Goal: Check status

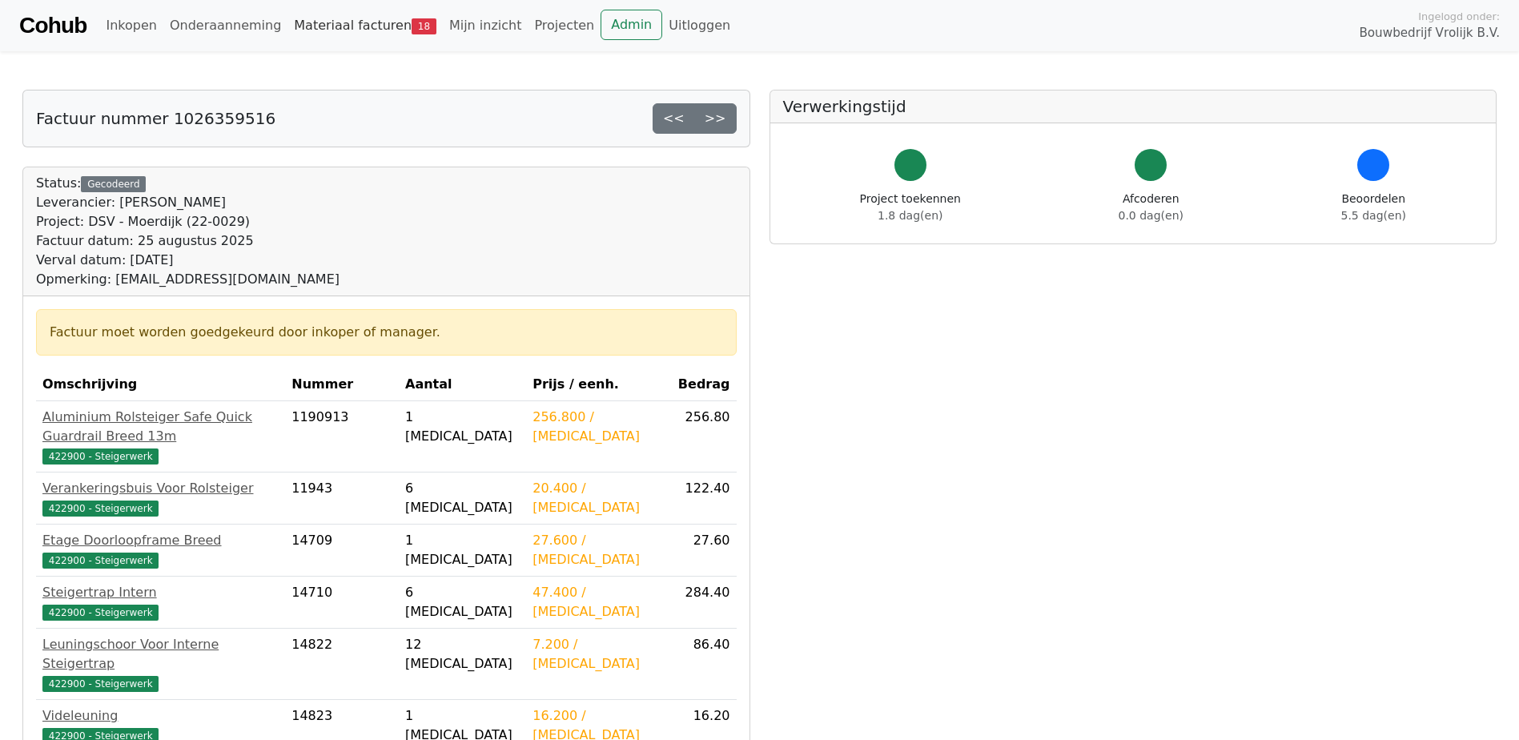
click at [329, 25] on link "Materiaal facturen 18" at bounding box center [364, 26] width 155 height 32
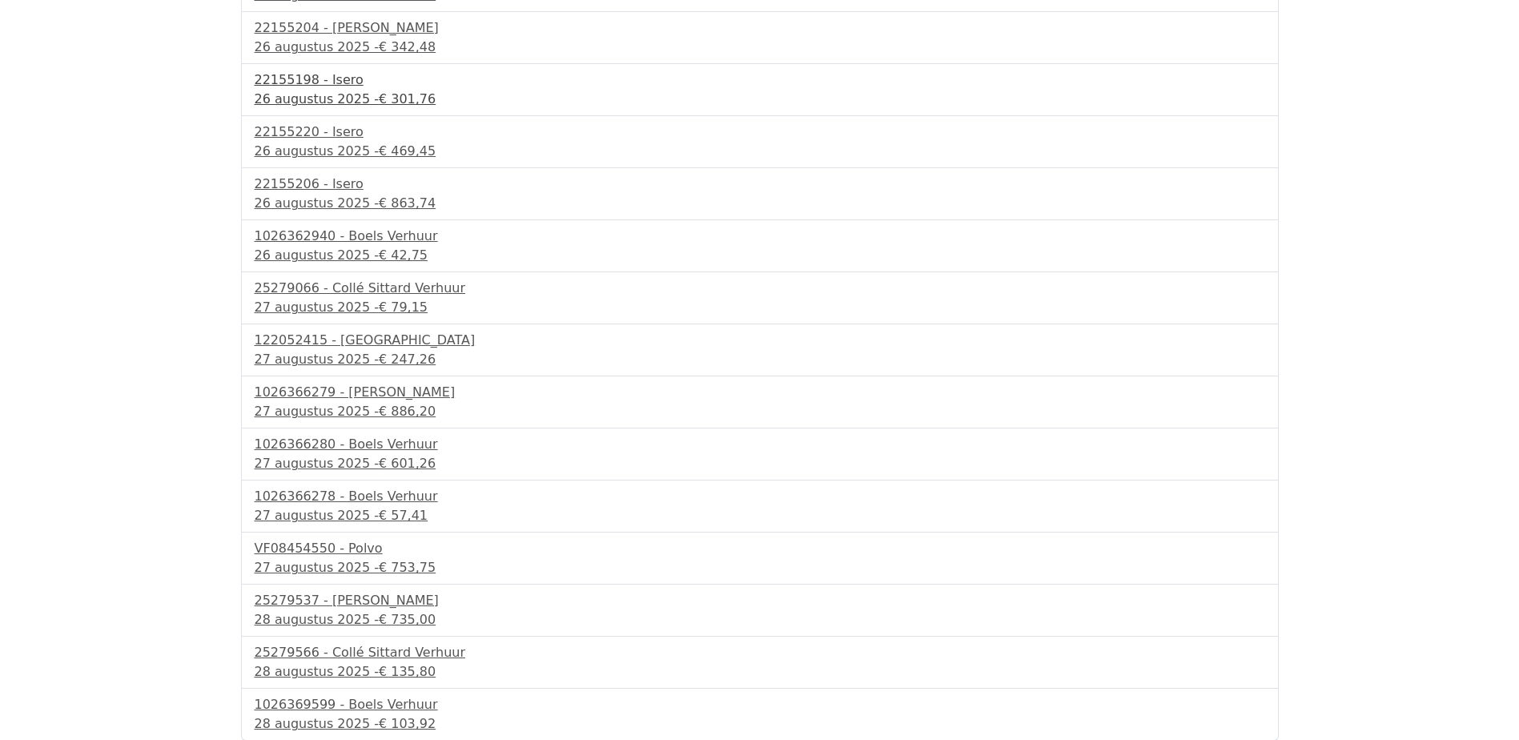
scroll to position [377, 0]
click at [315, 308] on div "27 augustus 2025 - € 79,15" at bounding box center [760, 306] width 1010 height 19
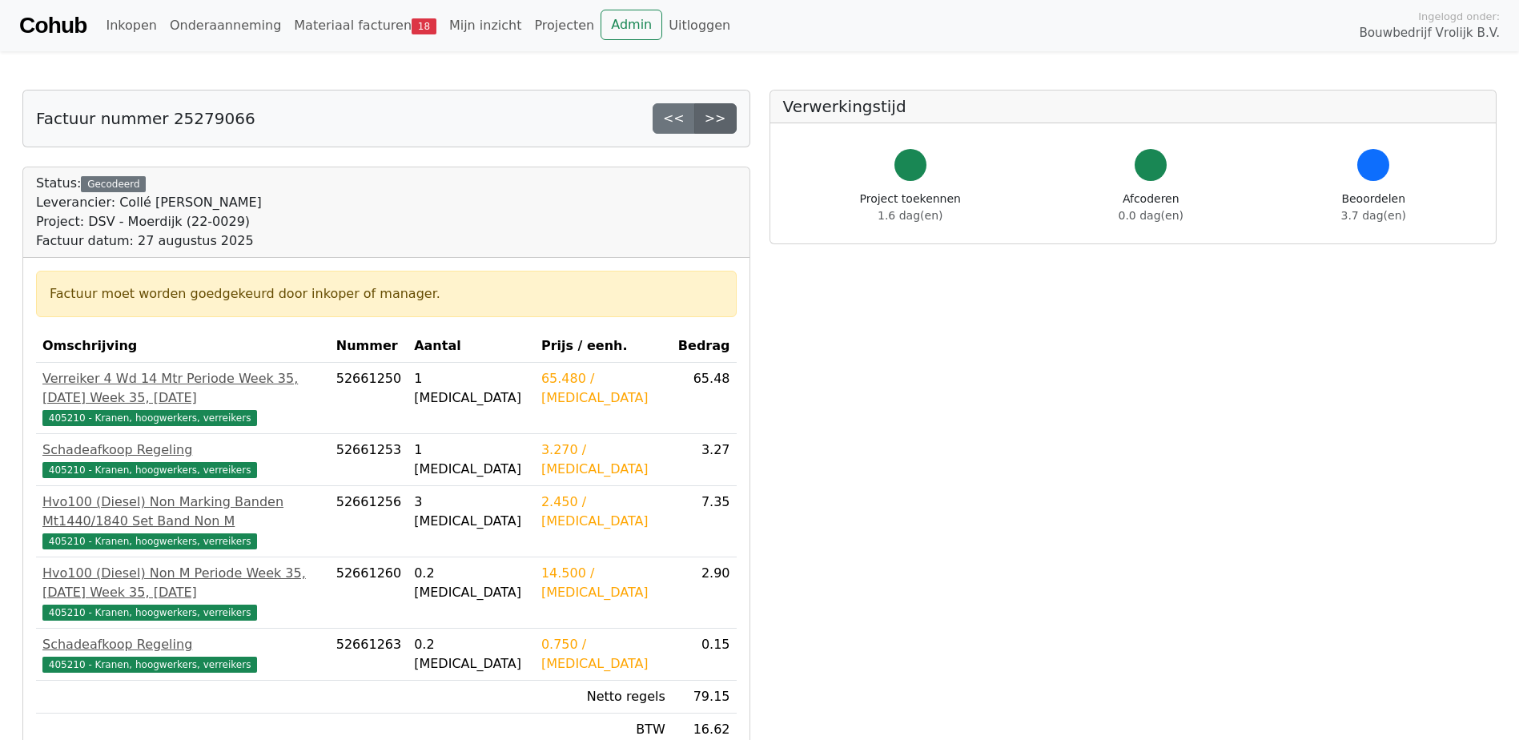
click at [725, 118] on link ">>" at bounding box center [715, 118] width 42 height 30
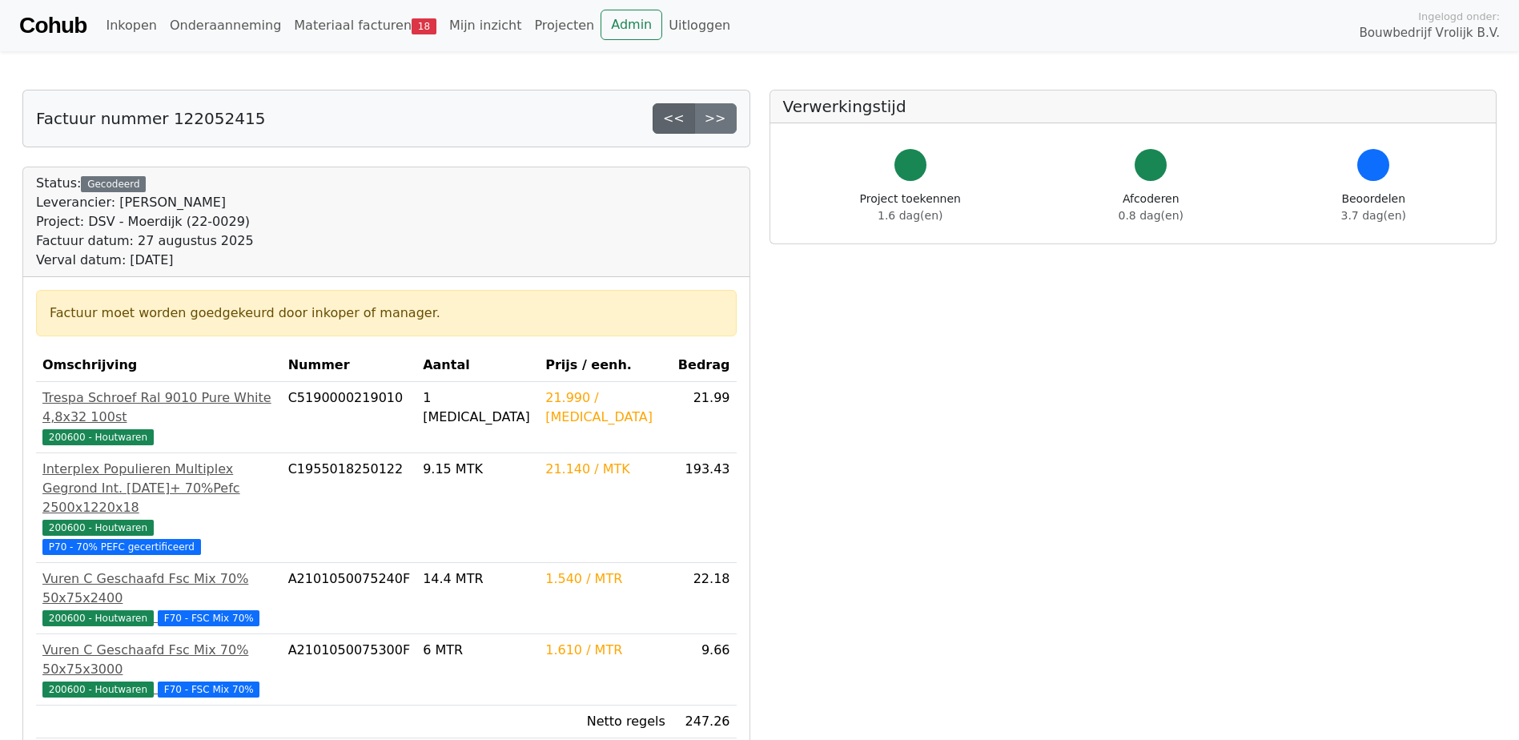
click at [669, 114] on link "<<" at bounding box center [674, 118] width 42 height 30
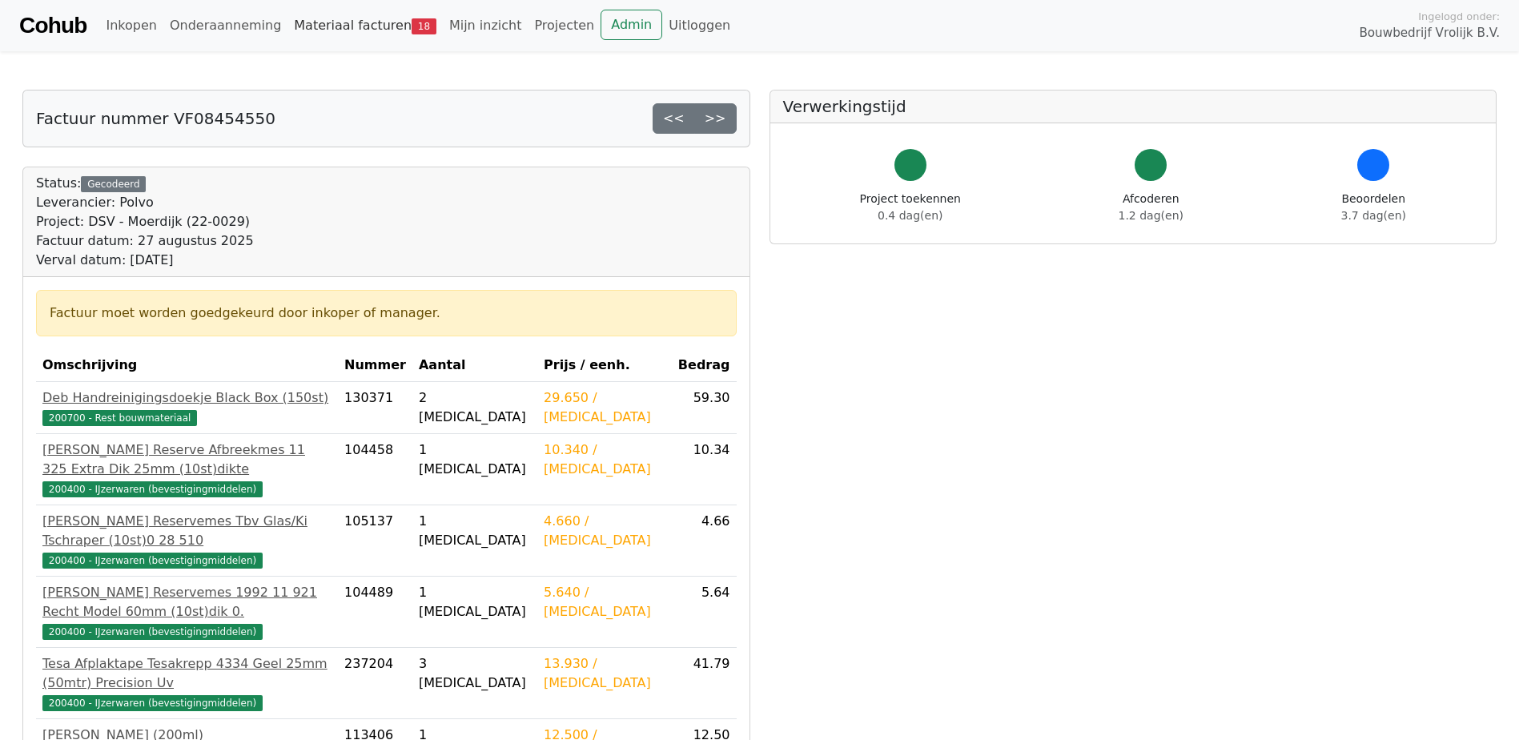
click at [303, 27] on link "Materiaal facturen 18" at bounding box center [364, 26] width 155 height 32
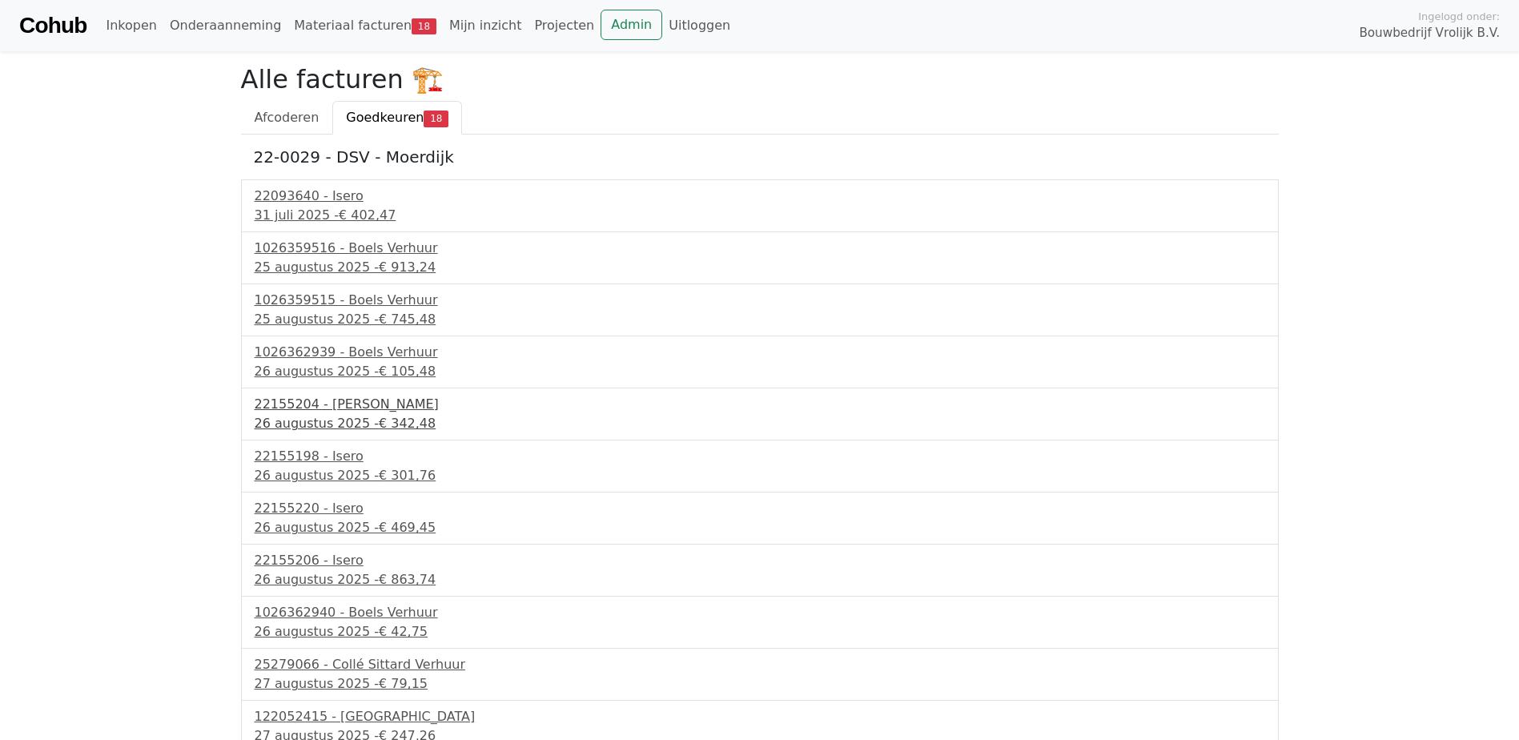
click at [359, 424] on div "26 augustus 2025 - € 342,48" at bounding box center [760, 423] width 1010 height 19
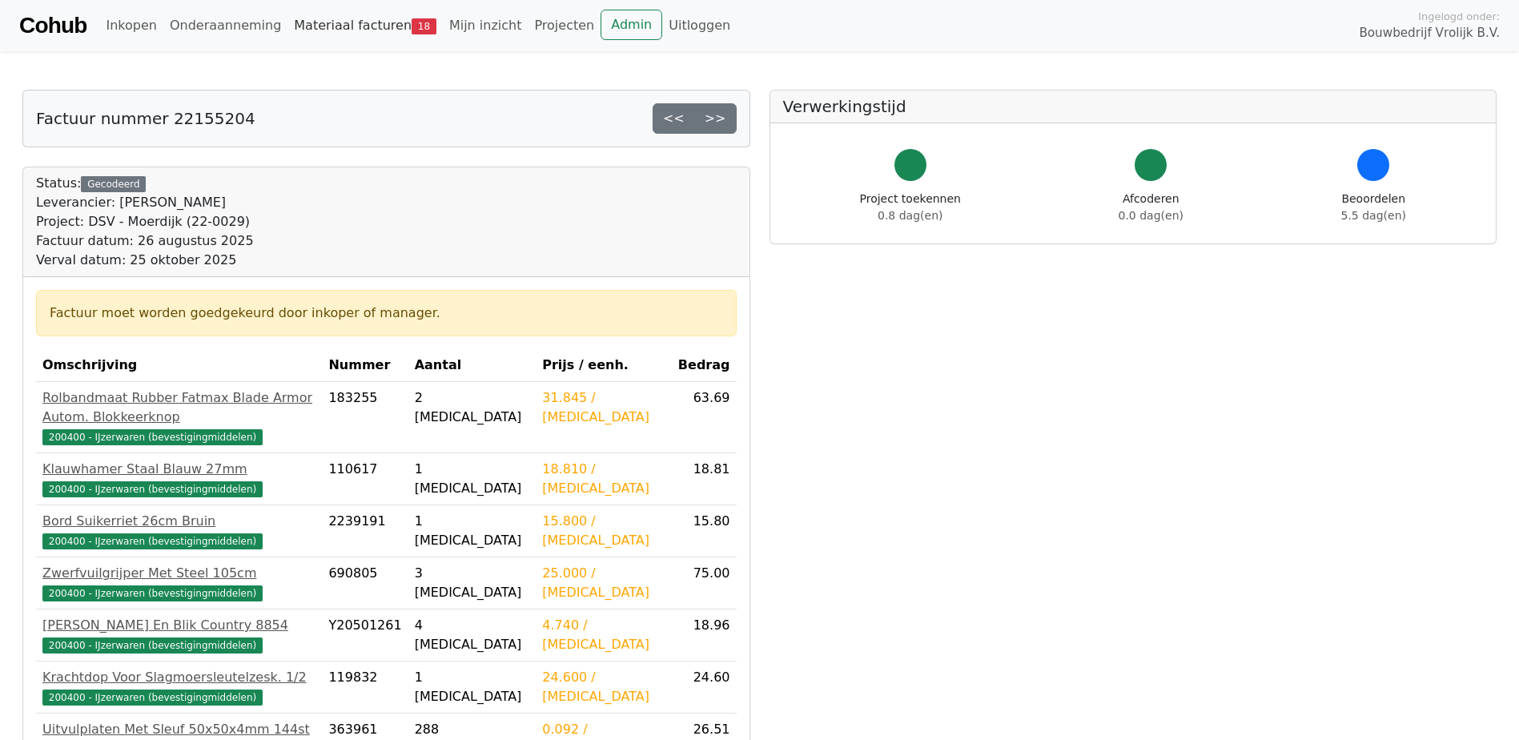
click at [305, 37] on link "Materiaal facturen 18" at bounding box center [364, 26] width 155 height 32
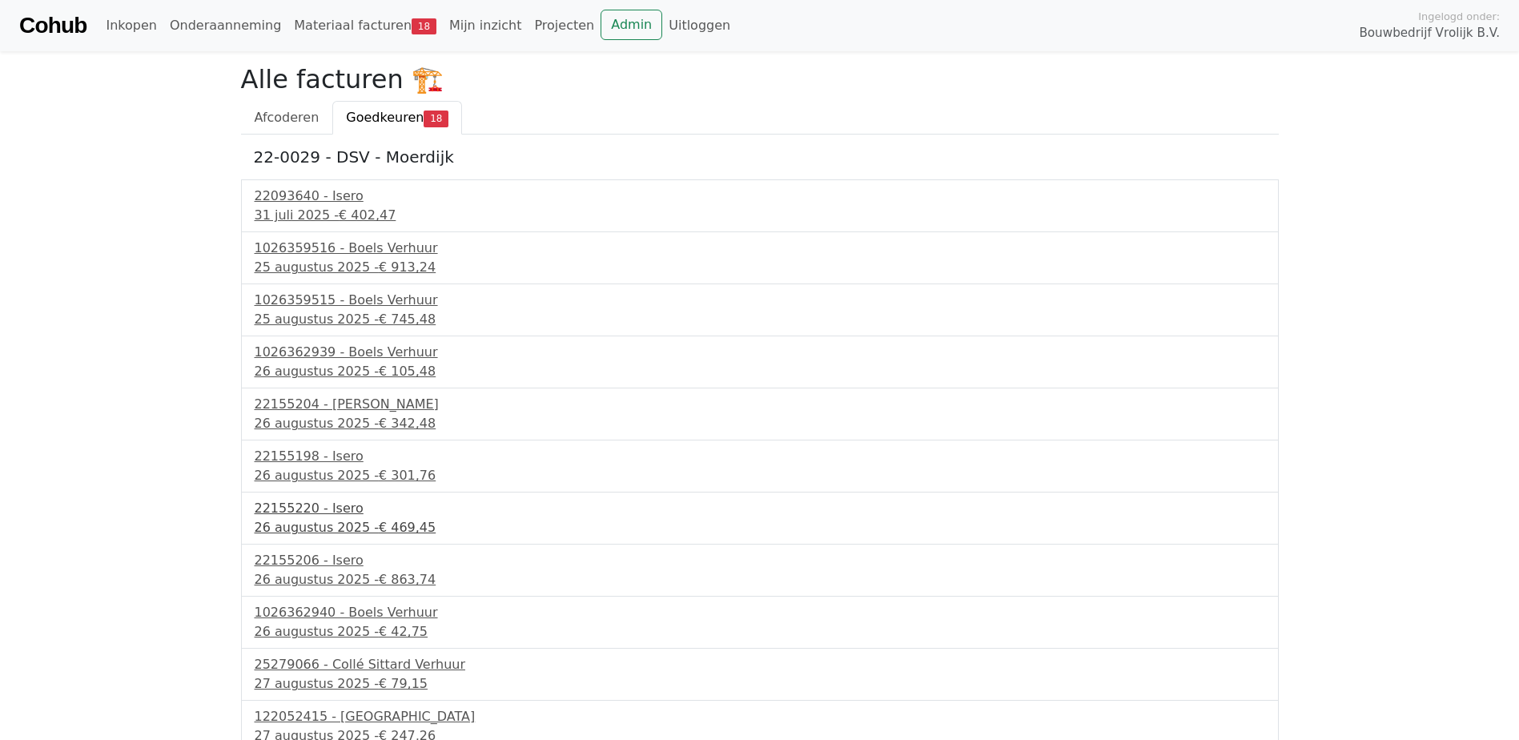
scroll to position [377, 0]
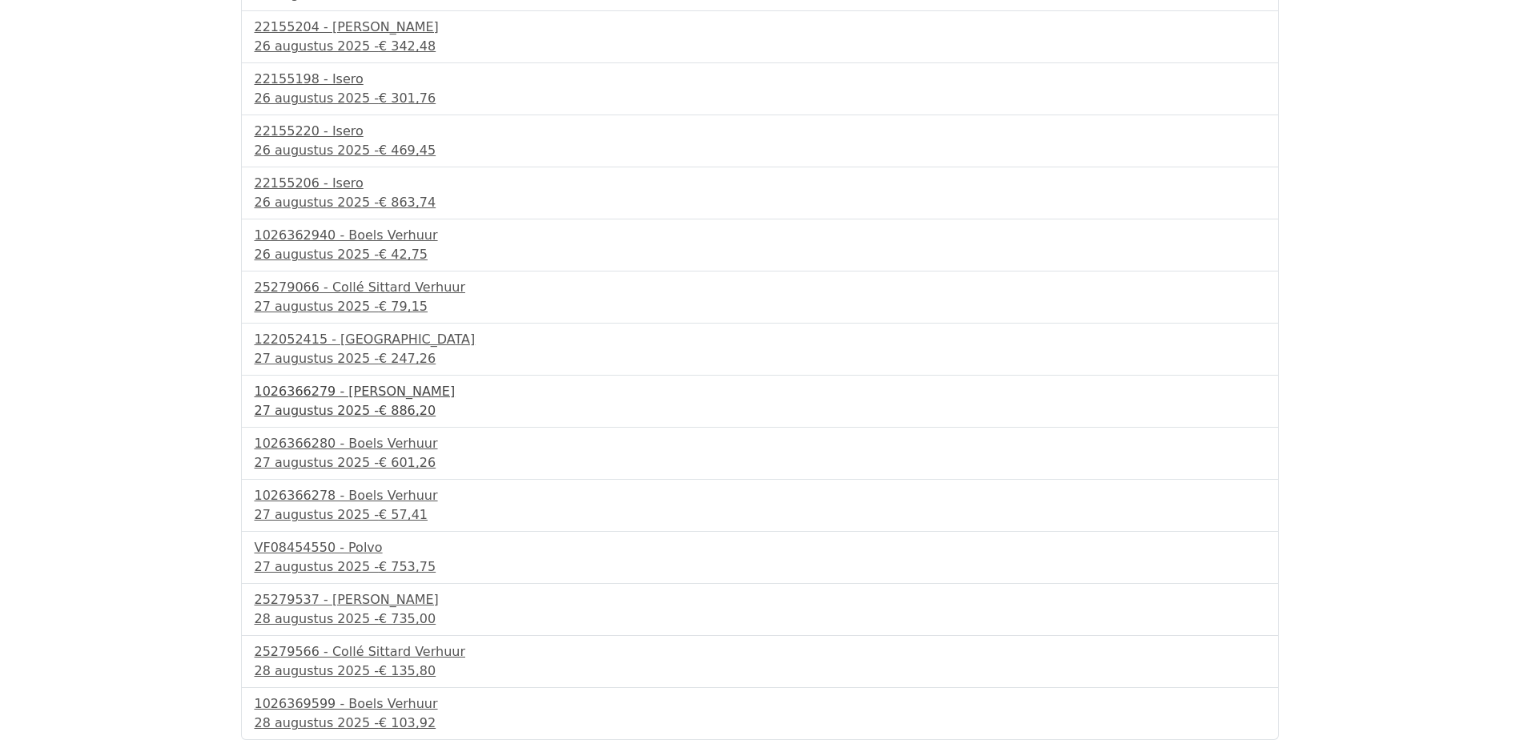
click at [350, 408] on div "27 augustus 2025 - € 886,20" at bounding box center [760, 410] width 1010 height 19
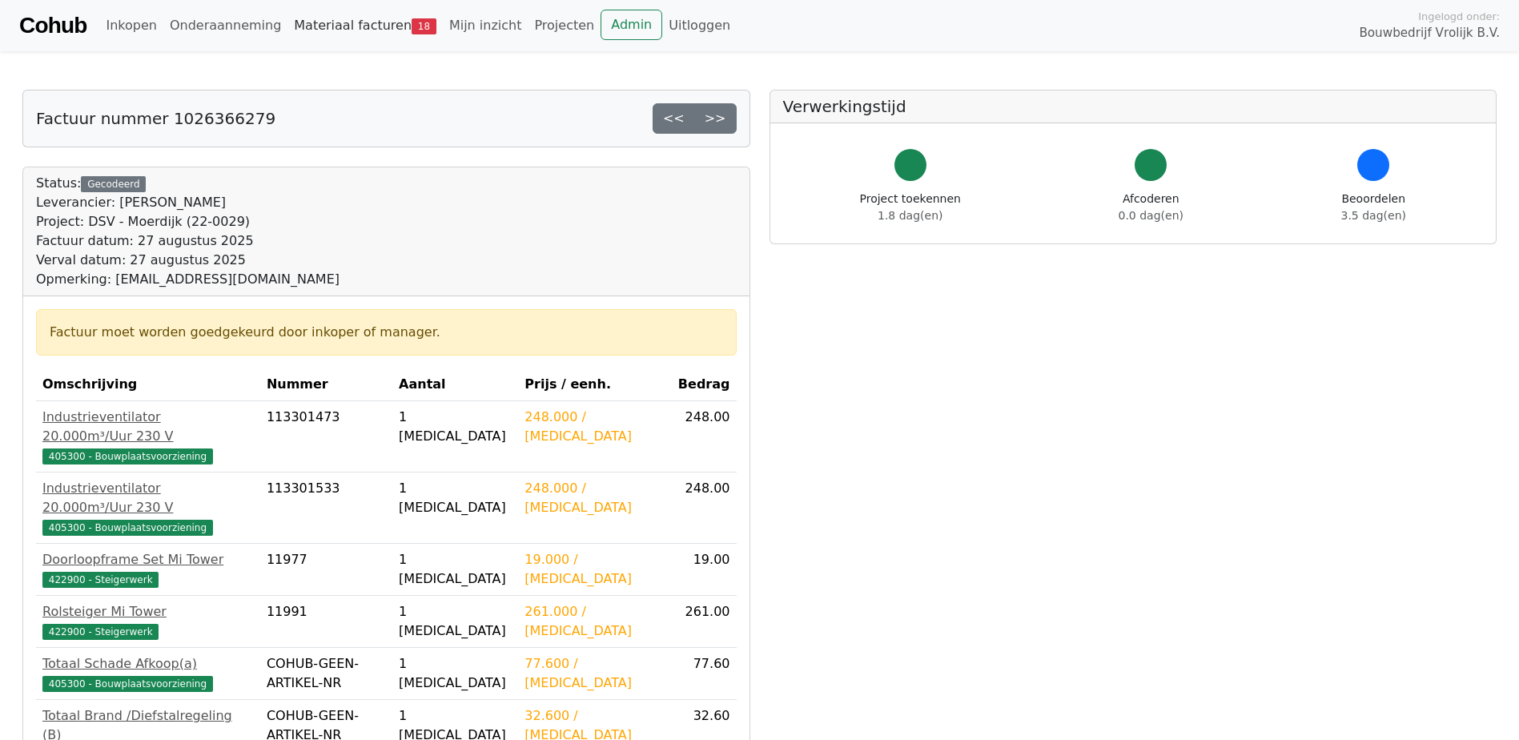
click at [369, 21] on link "Materiaal facturen 18" at bounding box center [364, 26] width 155 height 32
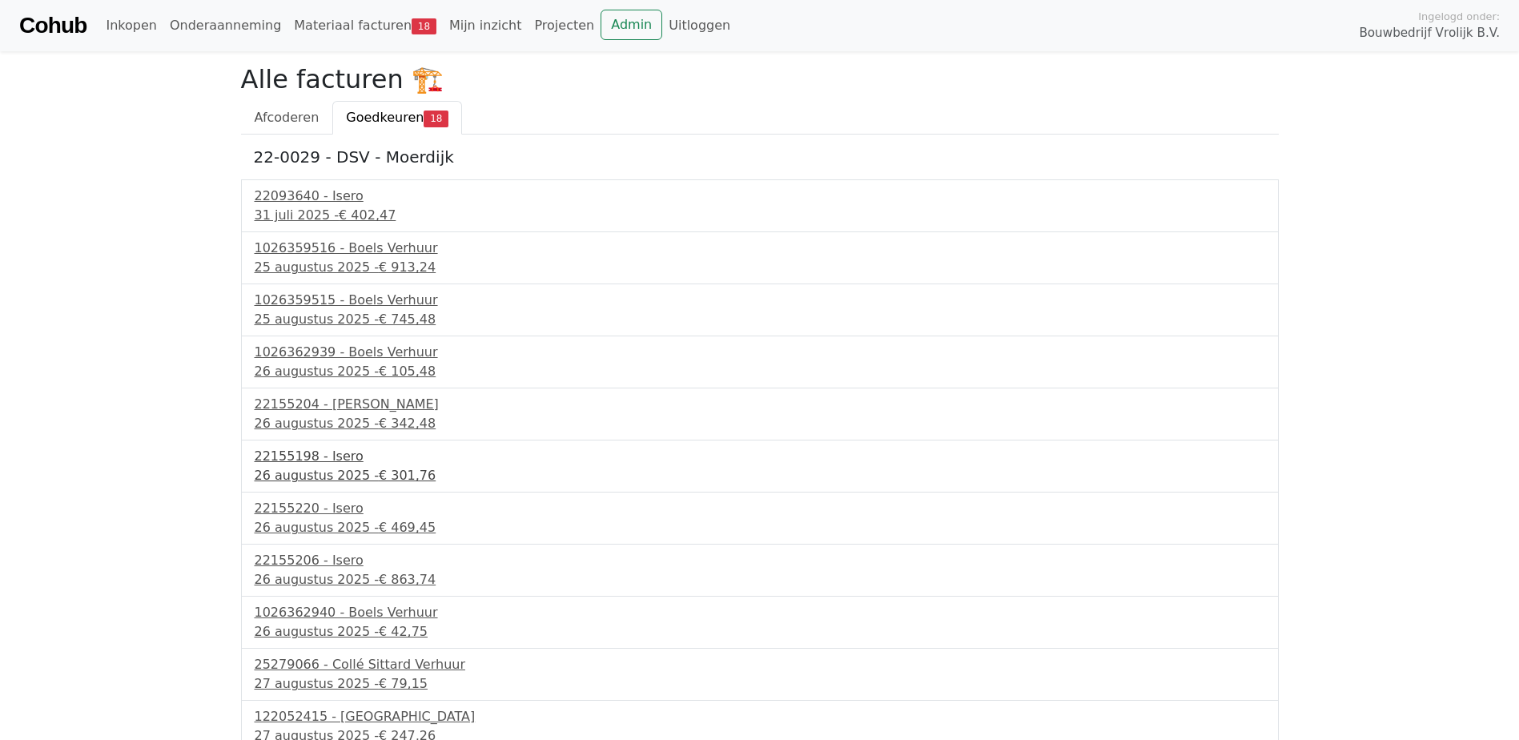
scroll to position [377, 0]
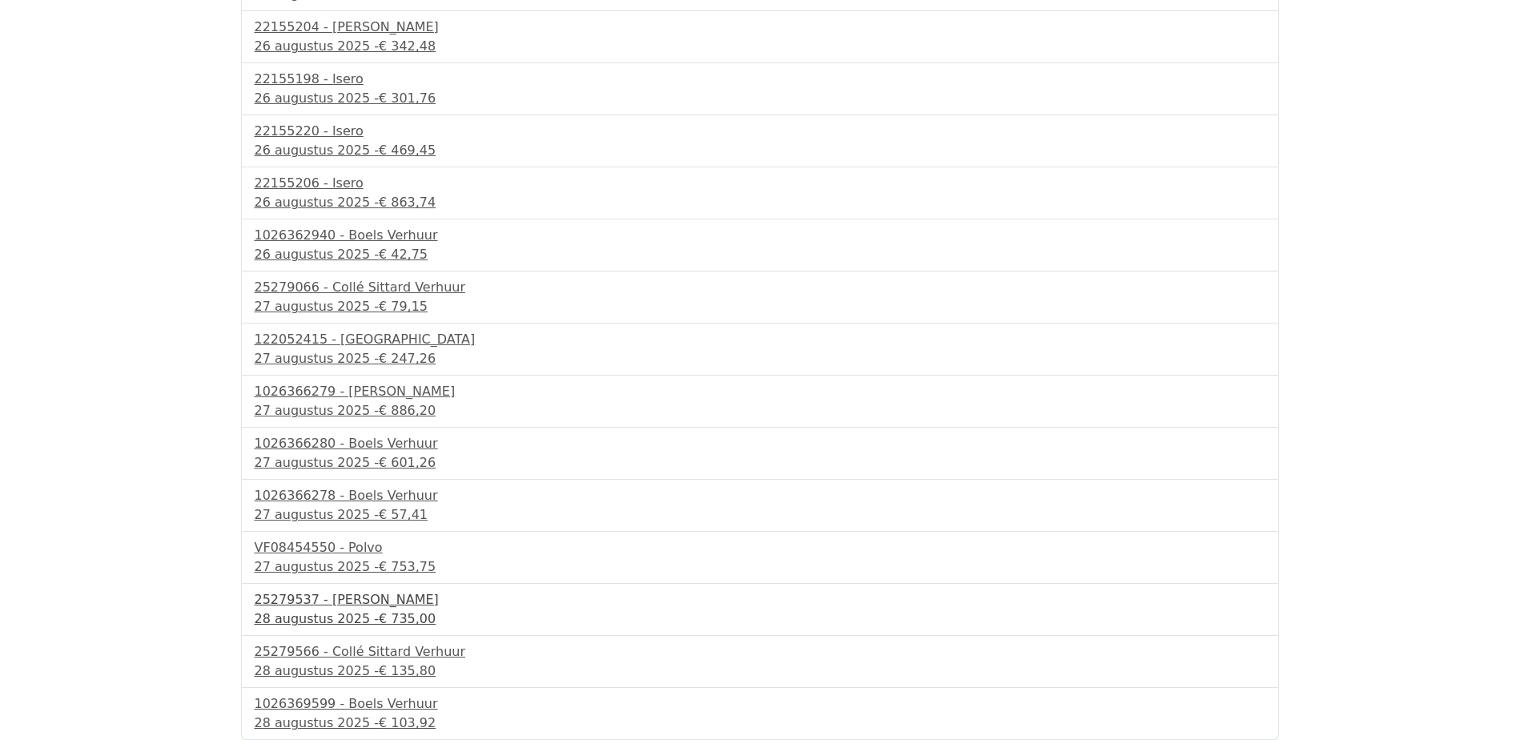
click at [335, 611] on div "28 augustus 2025 - € 735,00" at bounding box center [760, 618] width 1010 height 19
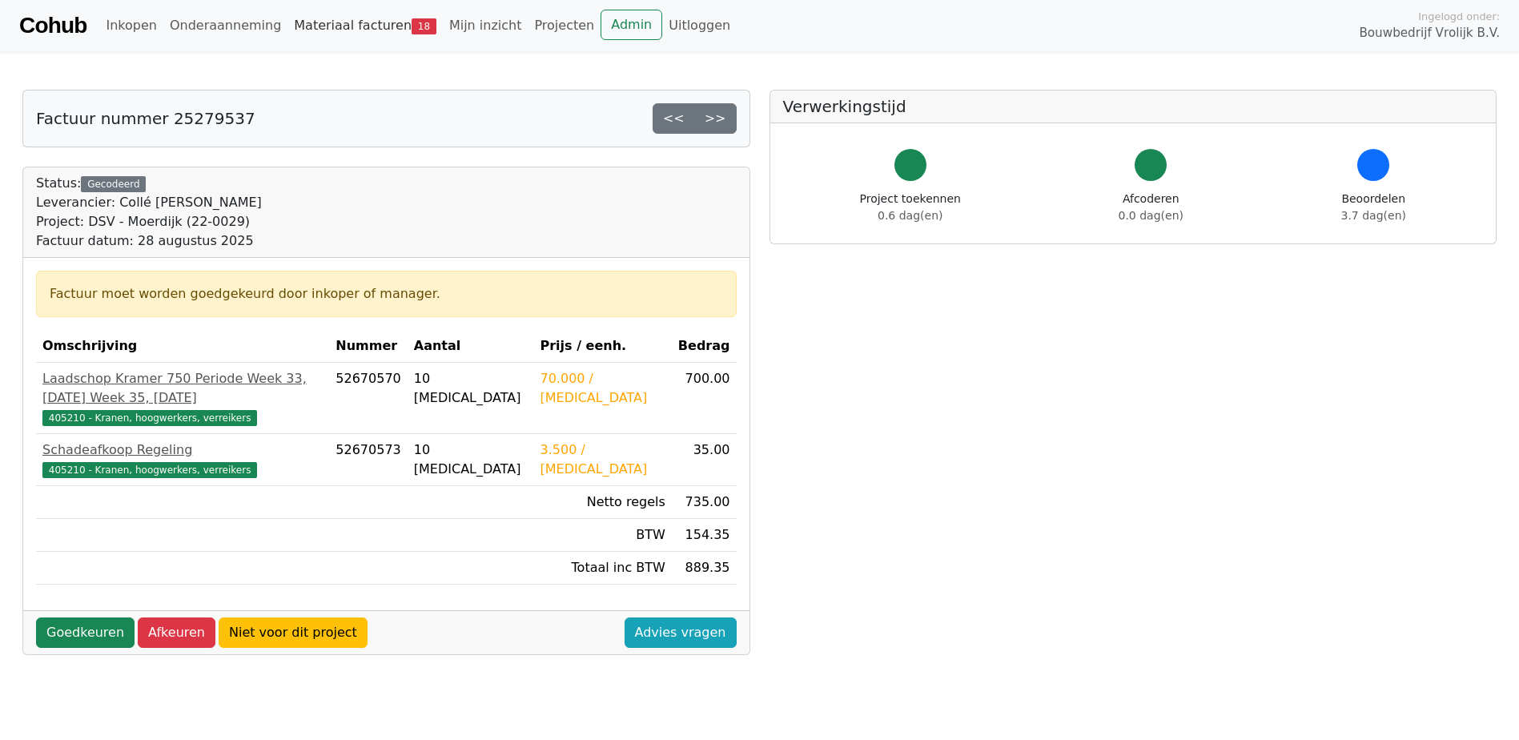
click at [372, 27] on link "Materiaal facturen 18" at bounding box center [364, 26] width 155 height 32
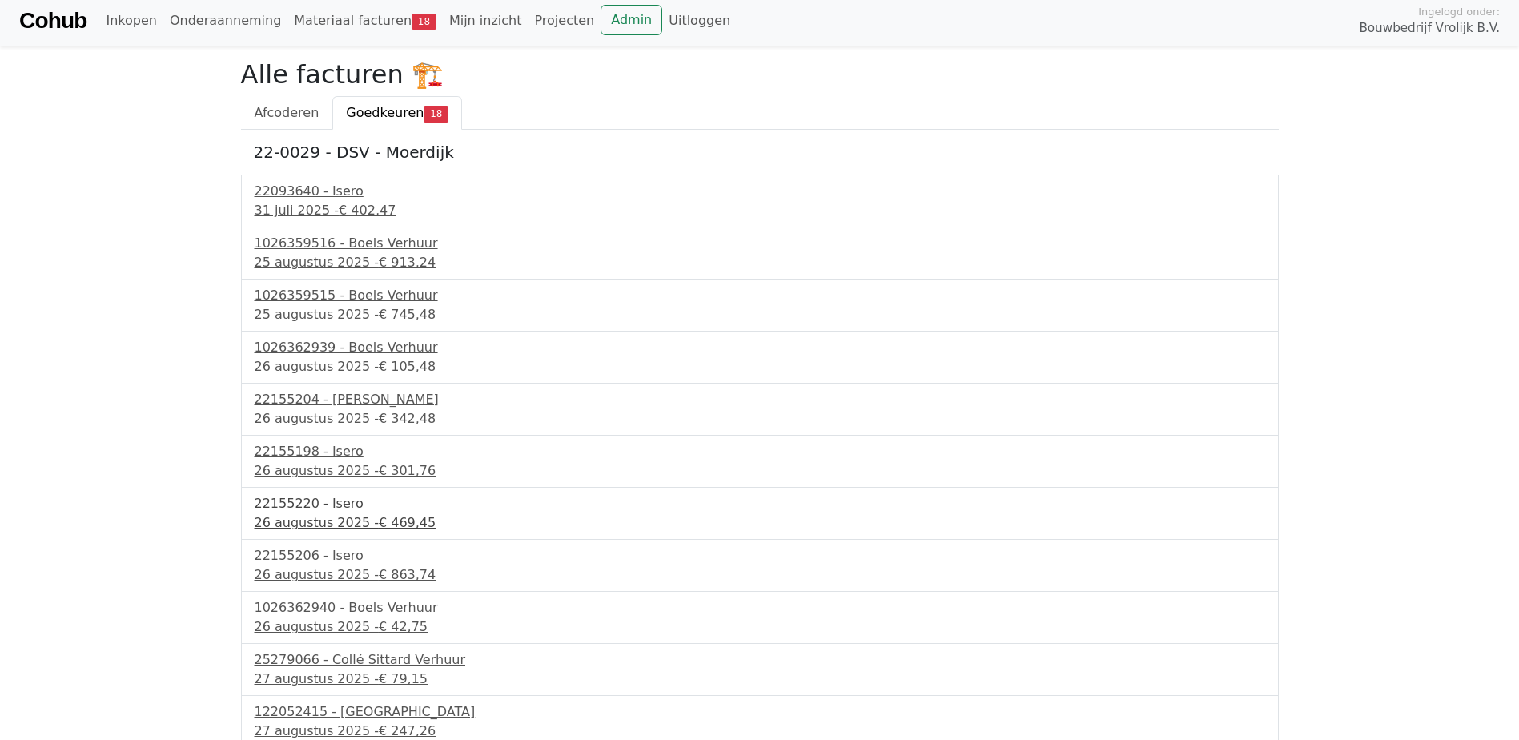
scroll to position [377, 0]
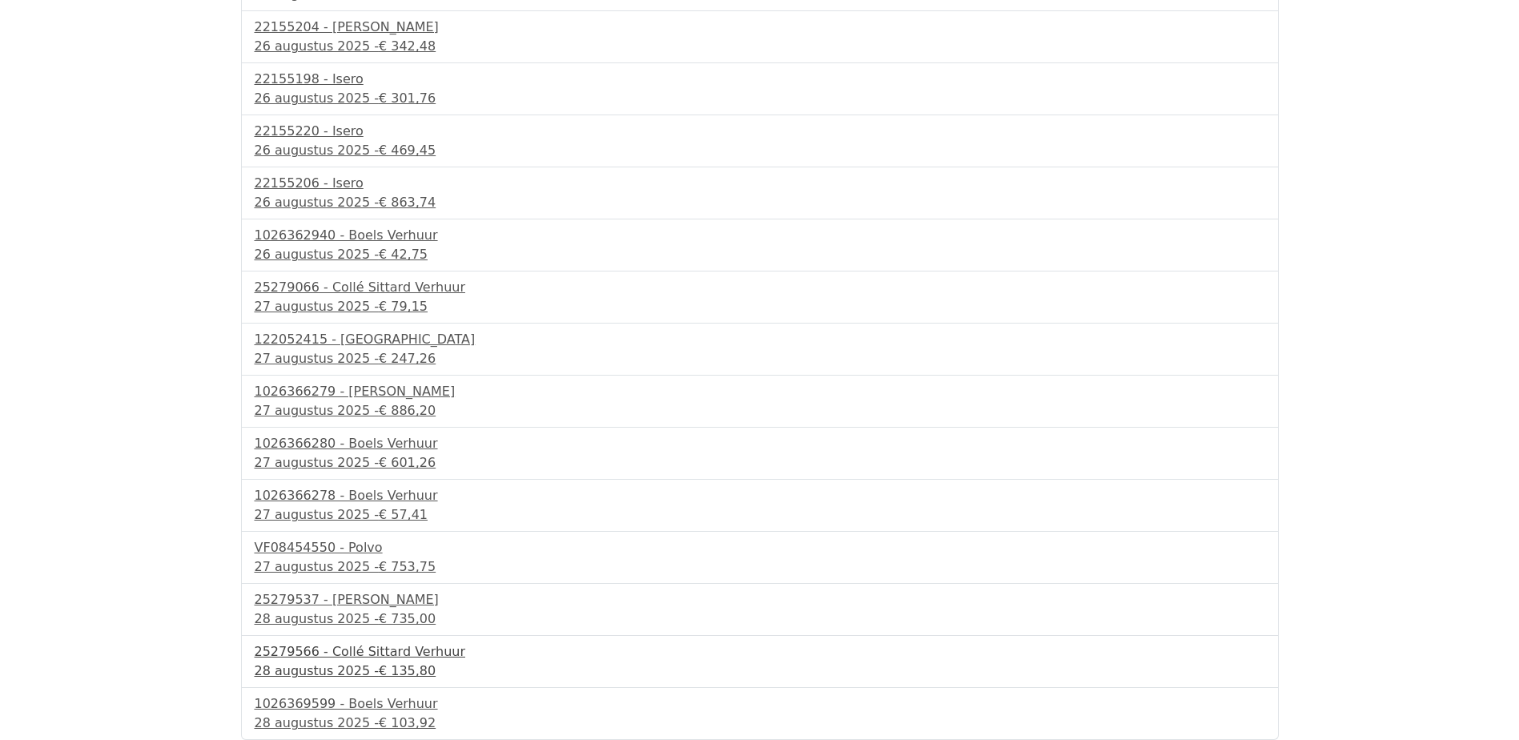
click at [353, 667] on div "28 augustus 2025 - € 135,80" at bounding box center [760, 670] width 1010 height 19
